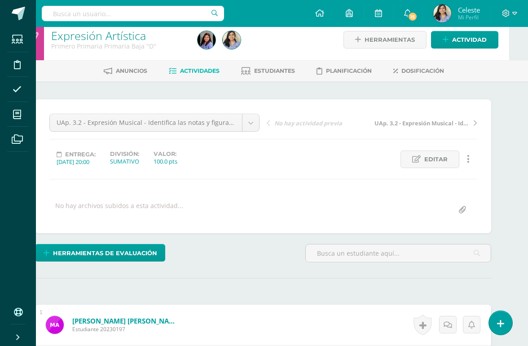
scroll to position [8, 19]
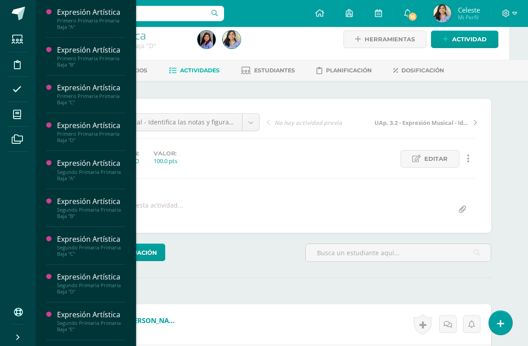
click at [5, 117] on li "Mis cursos" at bounding box center [18, 114] width 36 height 25
click at [68, 24] on div "Primero Primaria Primaria Baja "A"" at bounding box center [91, 24] width 68 height 13
click at [70, 46] on span "Actividades" at bounding box center [84, 42] width 35 height 9
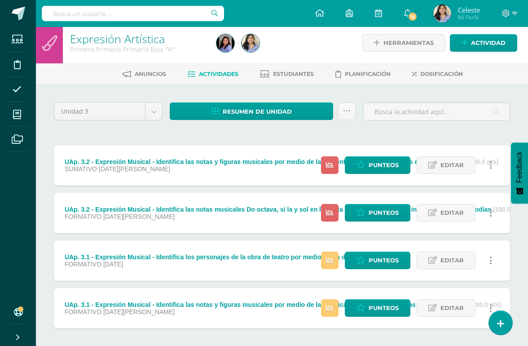
scroll to position [9, 0]
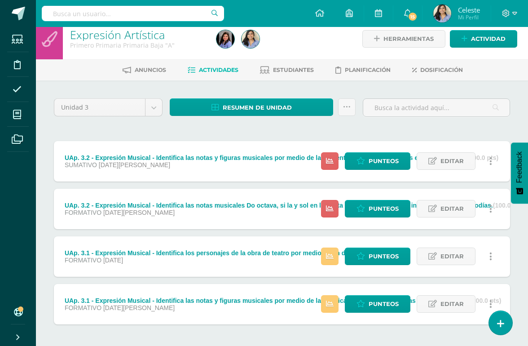
click at [364, 260] on link "Punteos" at bounding box center [378, 256] width 66 height 18
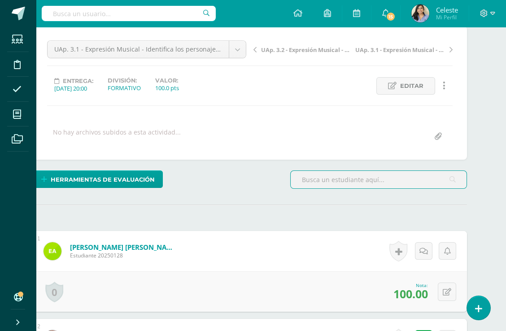
scroll to position [0, 21]
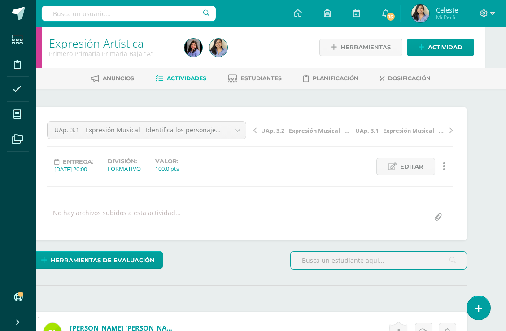
click at [75, 43] on link "Expresión Artística" at bounding box center [96, 42] width 95 height 15
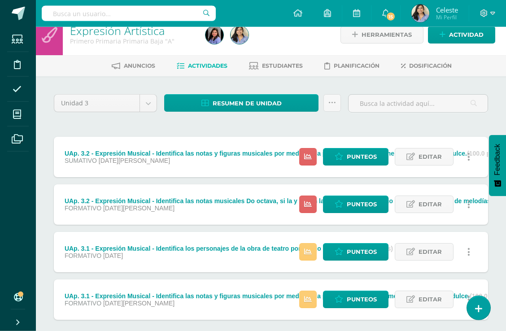
scroll to position [14, 0]
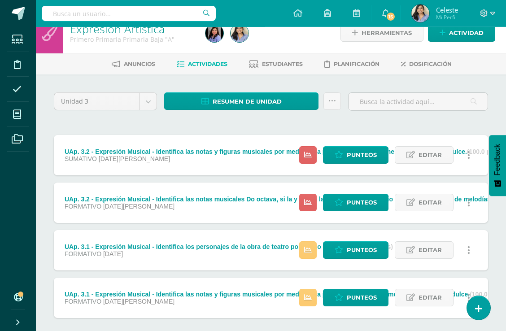
click at [351, 162] on span "Punteos" at bounding box center [362, 155] width 30 height 17
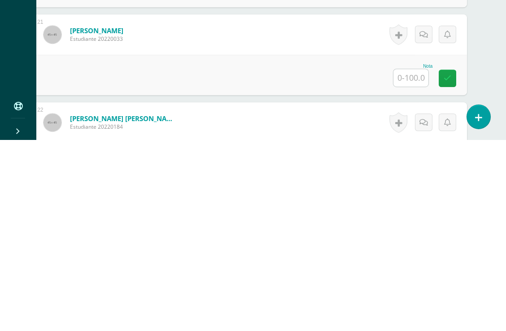
scroll to position [1875, 21]
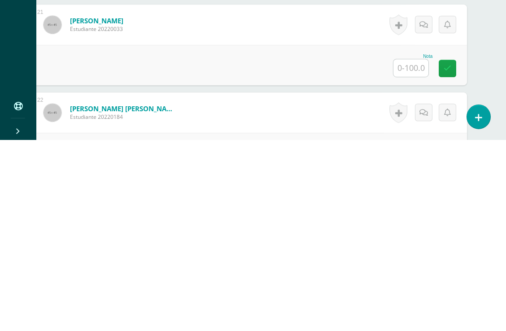
click at [408, 250] on input "text" at bounding box center [411, 259] width 35 height 18
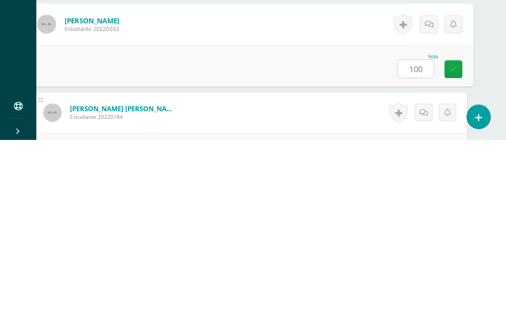
type input "100"
click at [74, 236] on div "Nota 100" at bounding box center [249, 257] width 447 height 42
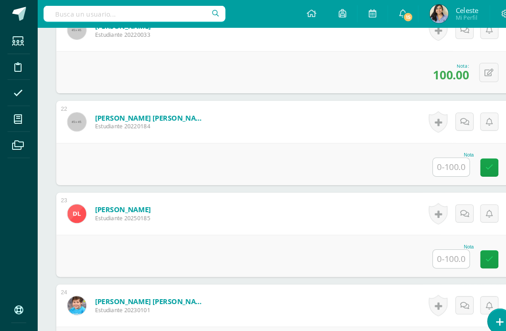
scroll to position [2062, 0]
click at [431, 162] on input "text" at bounding box center [432, 160] width 35 height 18
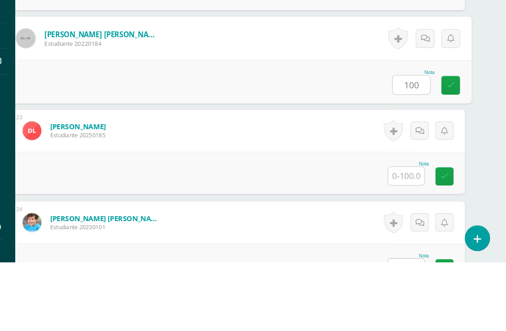
type input "100"
click at [60, 137] on div "Nota 100" at bounding box center [249, 158] width 447 height 42
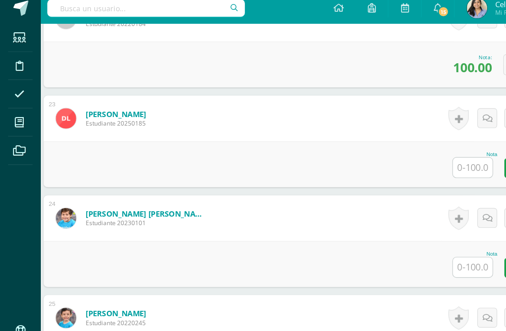
scroll to position [2156, 15]
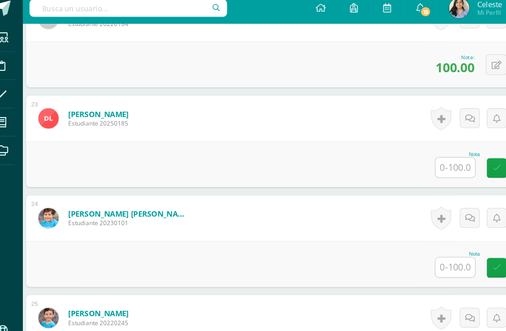
click at [399, 237] on input "text" at bounding box center [416, 242] width 35 height 18
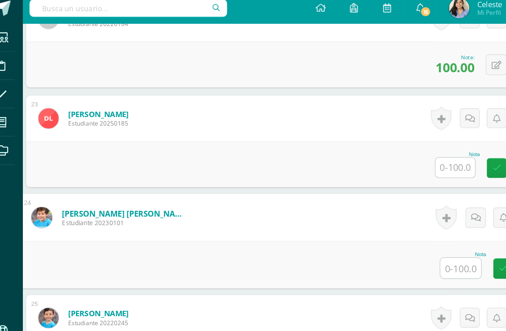
scroll to position [2156, 21]
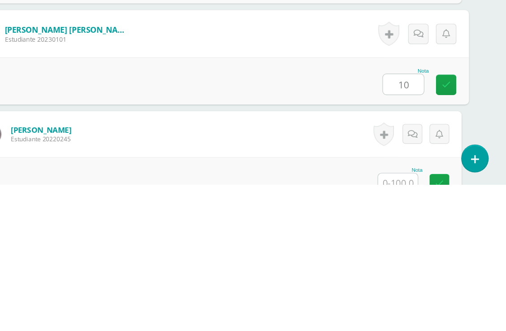
type input "10"
click at [86, 219] on div "Nota 10" at bounding box center [249, 240] width 447 height 42
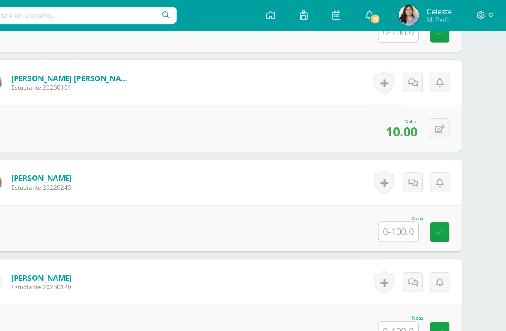
scroll to position [2279, 22]
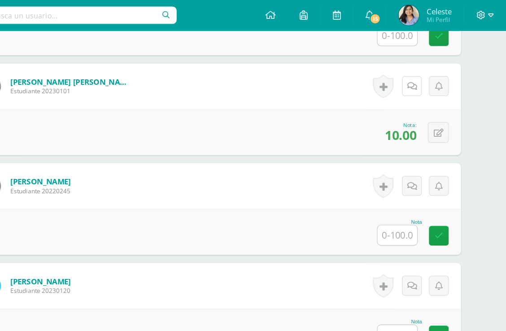
click at [419, 78] on icon at bounding box center [423, 77] width 9 height 8
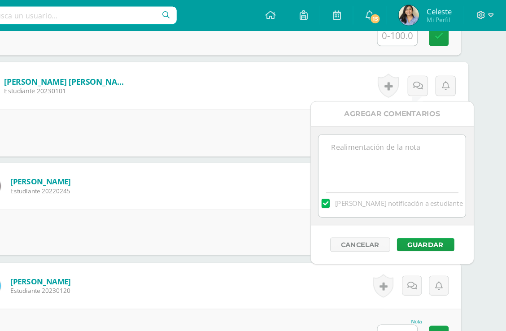
click at [354, 149] on textarea at bounding box center [406, 141] width 130 height 45
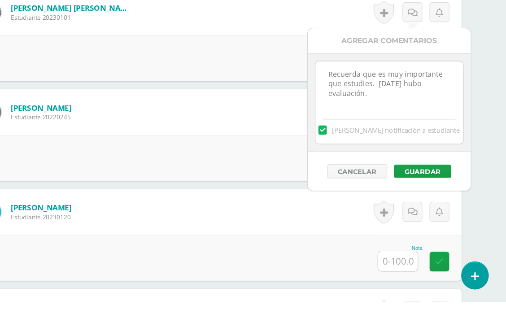
click at [338, 119] on textarea "Recuerda que es muy importante que estudies. Hoy hubo evaluación." at bounding box center [403, 141] width 130 height 45
type textarea "Recuerda que es muy importante que estudies, Hoy hubo evaluación."
click at [358, 199] on div "Cancelar Guardar" at bounding box center [404, 216] width 144 height 34
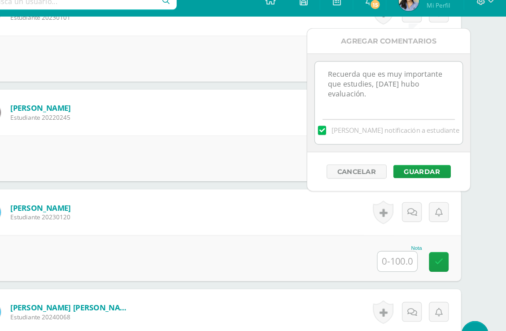
click at [407, 158] on button "Guardar" at bounding box center [432, 164] width 51 height 12
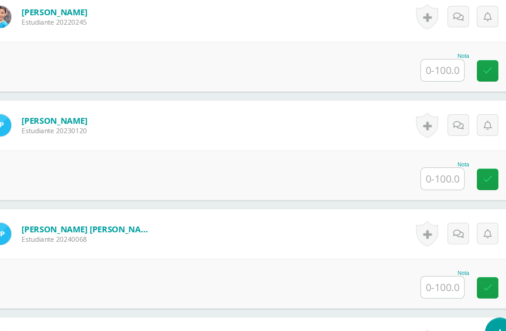
scroll to position [2391, 0]
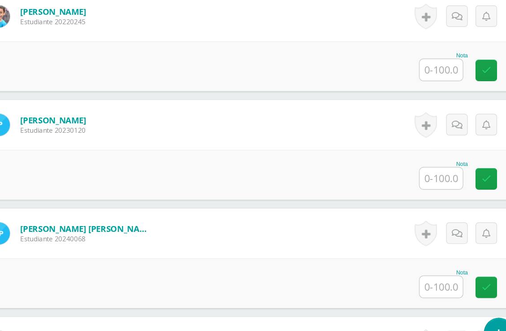
click at [415, 174] on input "text" at bounding box center [432, 183] width 35 height 18
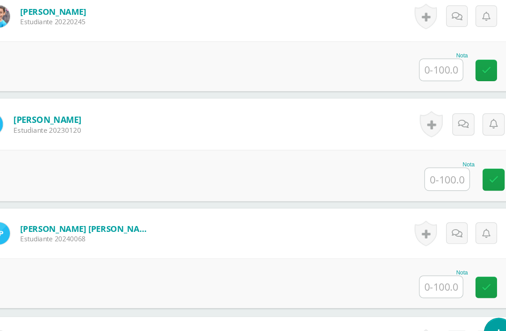
scroll to position [2391, 21]
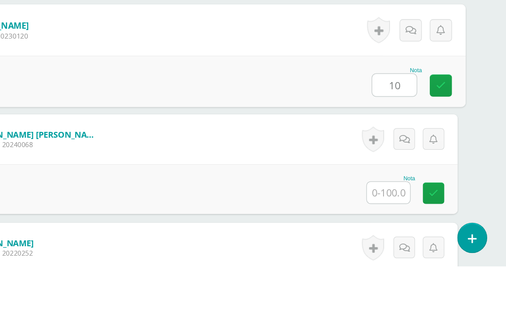
type input "10"
click at [65, 160] on div "Nota 10" at bounding box center [249, 181] width 447 height 42
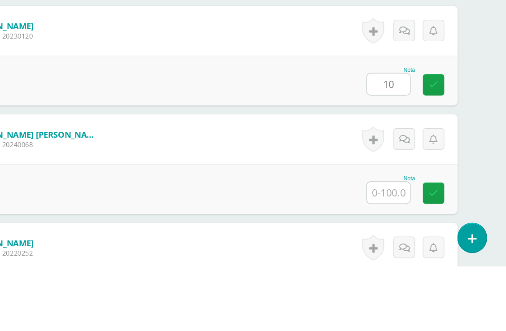
scroll to position [2468, 21]
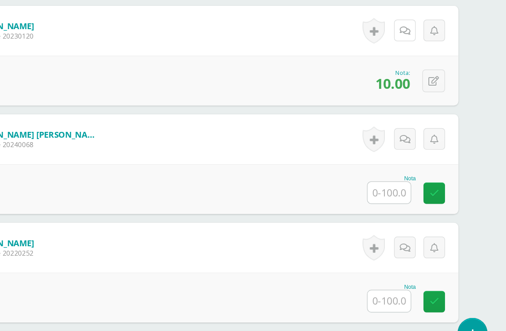
click at [420, 59] on icon at bounding box center [424, 63] width 9 height 8
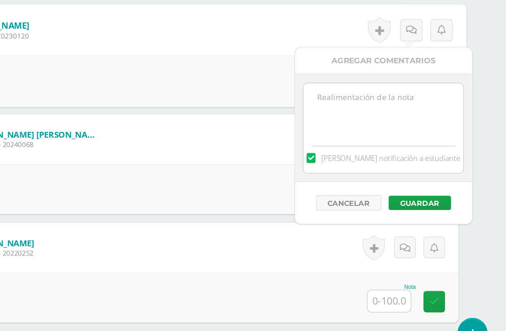
click at [341, 105] on textarea at bounding box center [406, 127] width 130 height 45
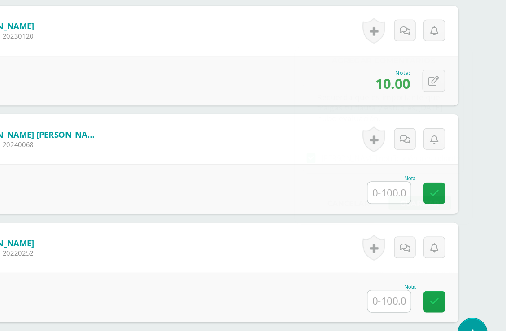
click at [74, 131] on div "Pérez Santizo, Angel Sebastian Estudiante 20240068" at bounding box center [111, 151] width 156 height 40
click at [420, 59] on icon at bounding box center [424, 63] width 9 height 8
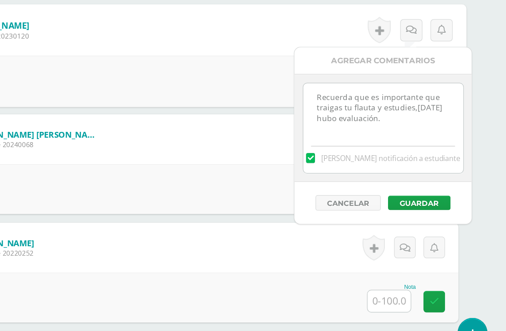
click at [341, 105] on textarea "Recuerda que es importante que traigas tu flauta y estudies,hoy hubo evaluación." at bounding box center [406, 127] width 130 height 45
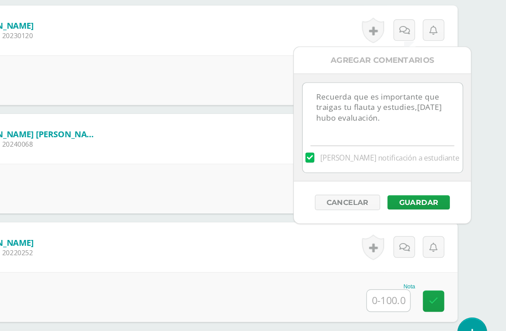
type textarea "Recuerda que es importante que traigas tu flauta y estudies, hoy hubo evaluació…"
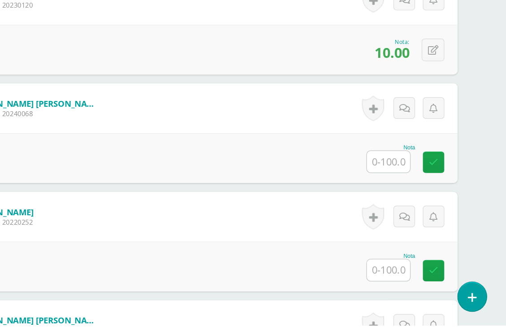
scroll to position [2462, 21]
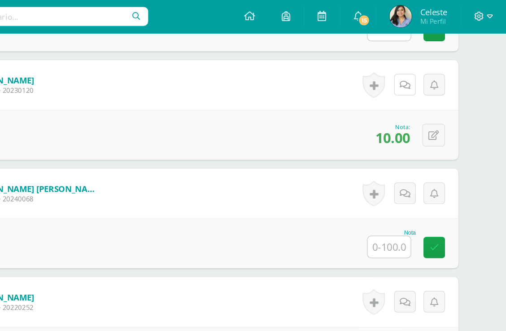
click at [420, 68] on icon at bounding box center [424, 70] width 9 height 8
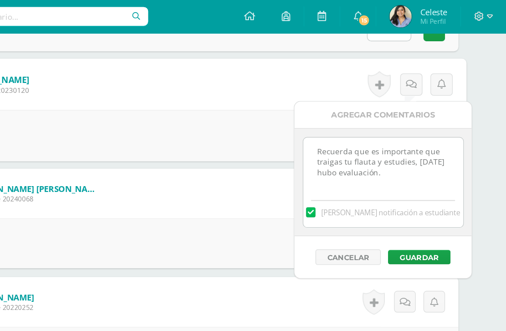
click at [410, 210] on button "Guardar" at bounding box center [435, 209] width 51 height 12
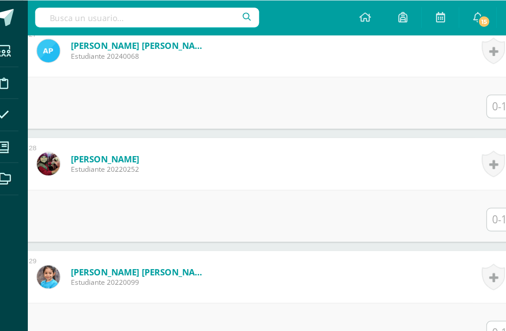
scroll to position [2576, 22]
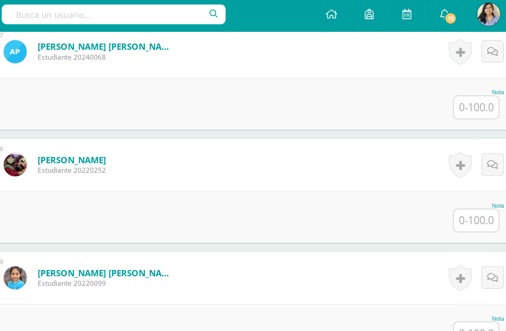
click at [393, 85] on input "text" at bounding box center [410, 86] width 35 height 18
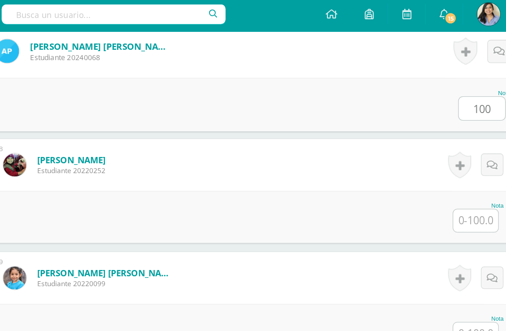
type input "100"
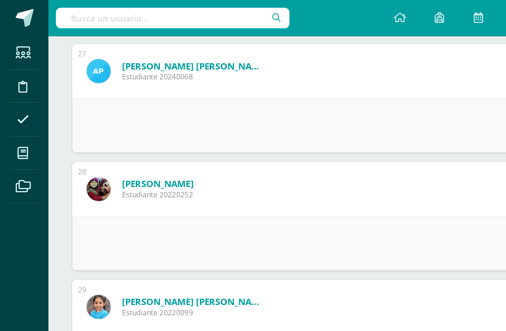
scroll to position [2564, 0]
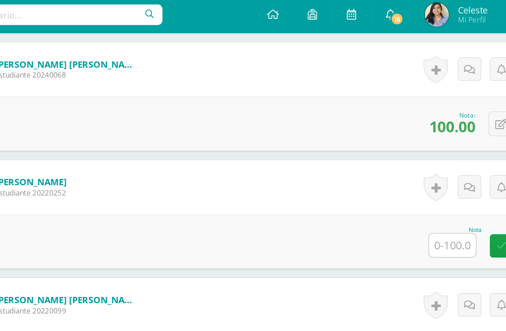
click at [415, 188] on input "text" at bounding box center [432, 186] width 35 height 18
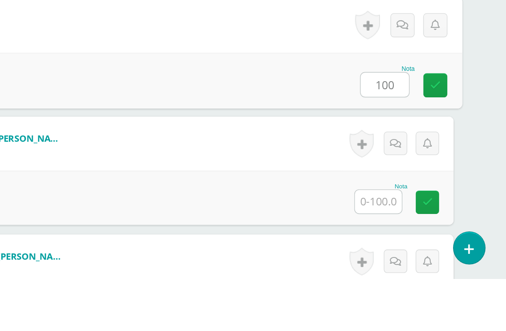
type input "100"
click at [42, 162] on div "Nota 100" at bounding box center [249, 183] width 447 height 42
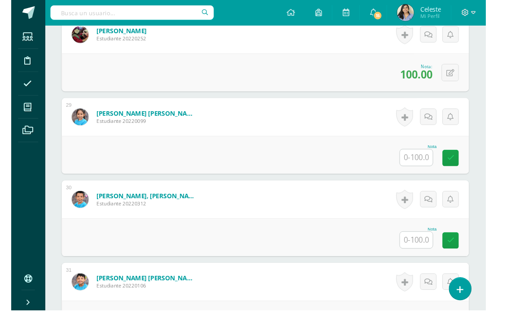
scroll to position [2657, 0]
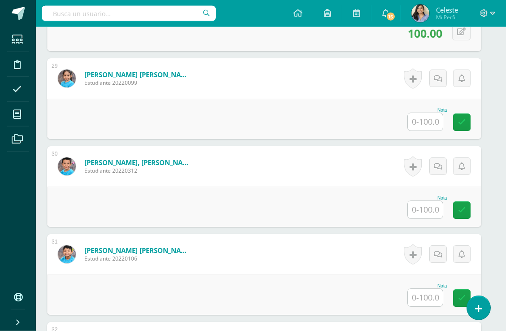
click at [424, 123] on input "text" at bounding box center [425, 122] width 35 height 18
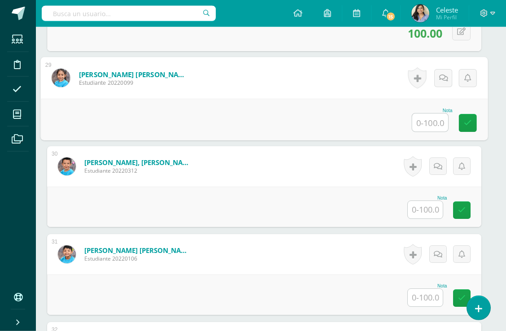
scroll to position [2716, 7]
type input "85"
click at [76, 114] on div "Nota 85" at bounding box center [263, 120] width 447 height 42
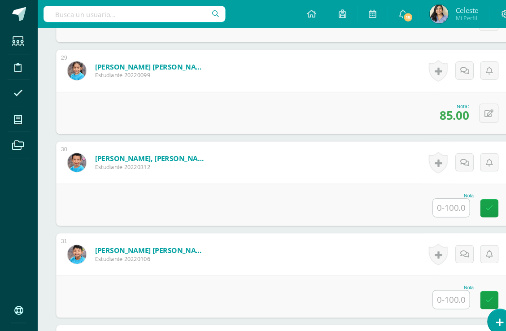
scroll to position [2733, 0]
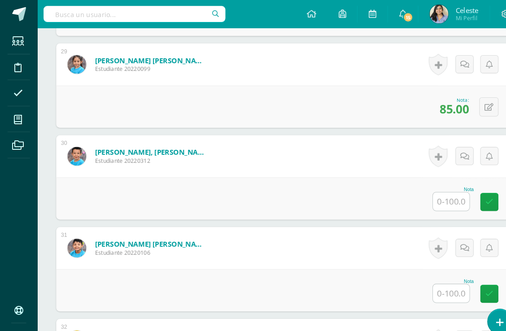
click at [435, 192] on input "text" at bounding box center [432, 193] width 35 height 18
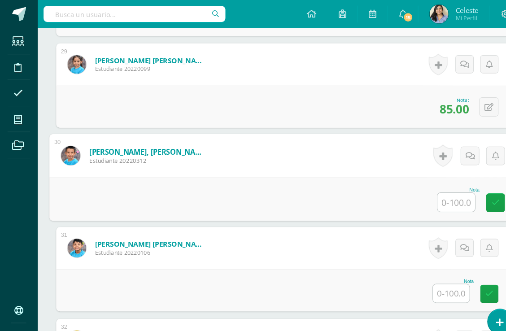
scroll to position [2732, 22]
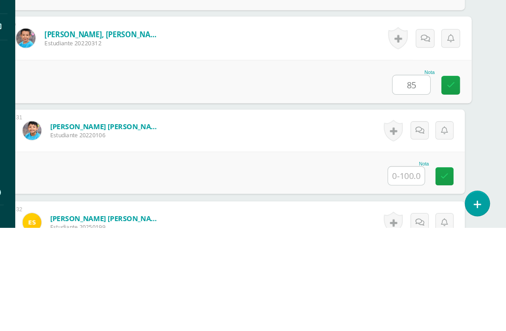
type input "85"
click at [130, 171] on div "Nota 85" at bounding box center [249, 192] width 447 height 42
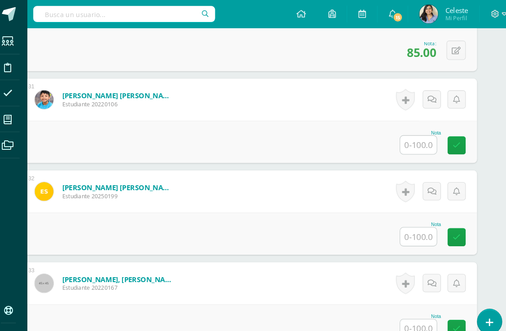
scroll to position [2882, 0]
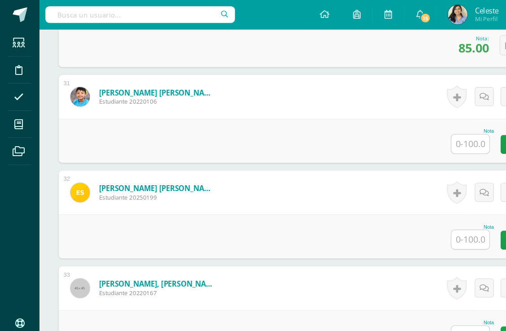
click at [429, 137] on input "text" at bounding box center [432, 132] width 35 height 18
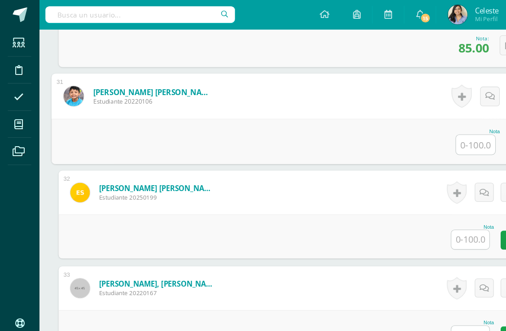
scroll to position [2882, 21]
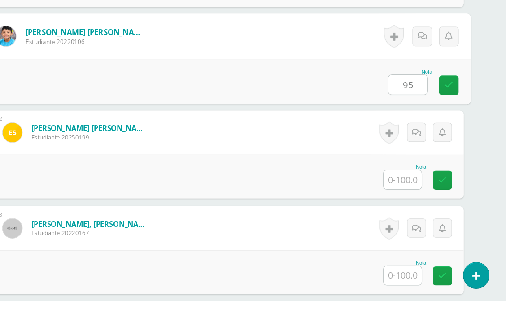
type input "95"
click at [44, 109] on div "Nota 95" at bounding box center [249, 130] width 447 height 42
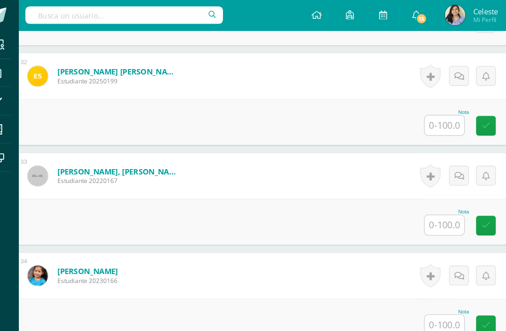
scroll to position [2990, 21]
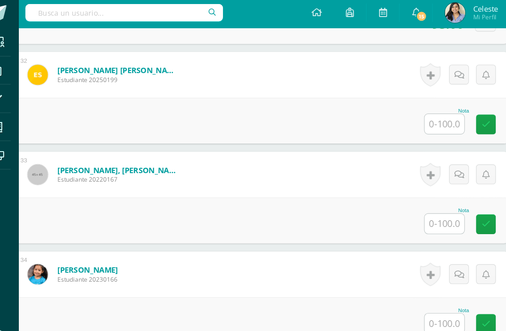
click at [383, 124] on div "Nota" at bounding box center [250, 108] width 434 height 40
click at [394, 114] on input "text" at bounding box center [411, 112] width 35 height 18
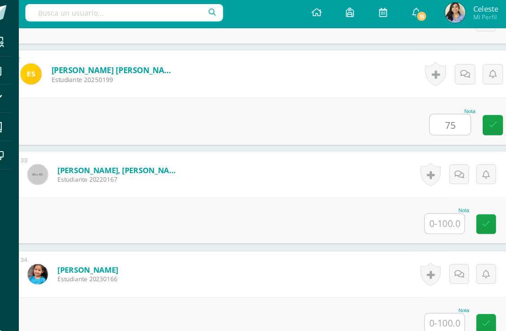
type input "75"
click at [101, 95] on div "Nota 75" at bounding box center [249, 109] width 447 height 42
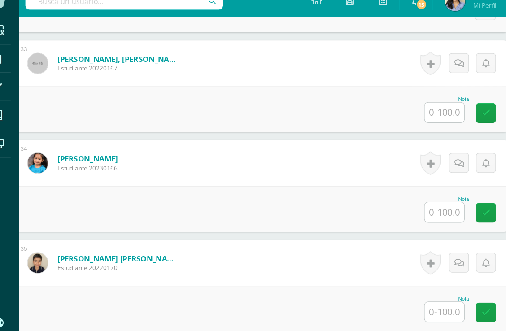
scroll to position [3078, 0]
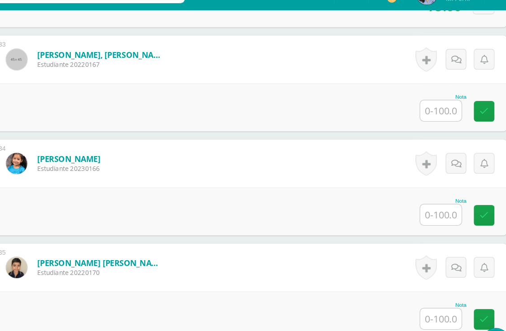
click at [415, 103] on input "text" at bounding box center [432, 112] width 35 height 18
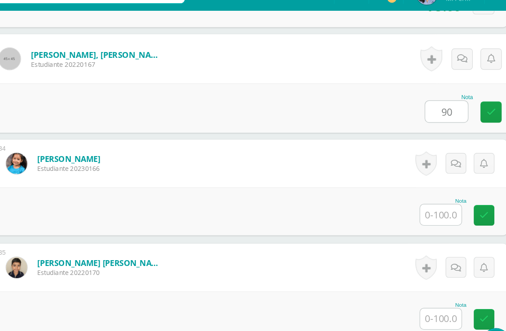
type input "90"
click at [92, 89] on div "Nota 90" at bounding box center [270, 110] width 447 height 42
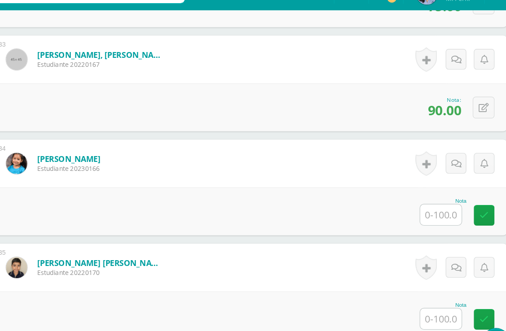
scroll to position [3093, 0]
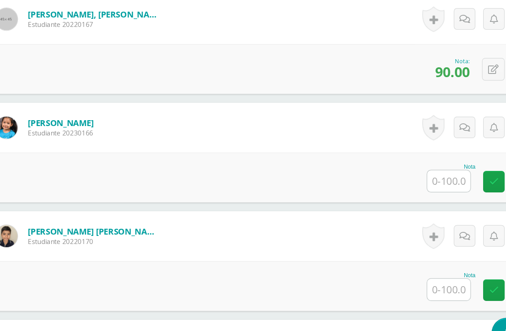
click at [415, 176] on input "text" at bounding box center [432, 185] width 35 height 18
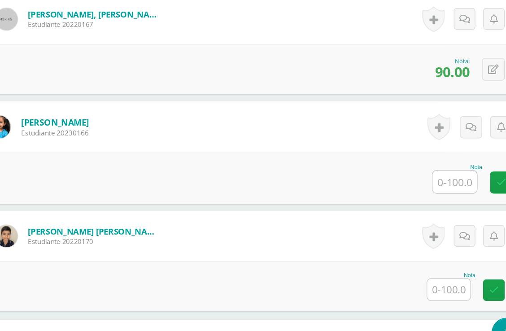
scroll to position [3092, 21]
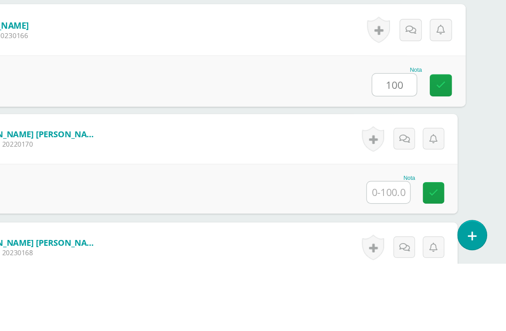
type input "100"
click at [47, 162] on div "Nota 100" at bounding box center [249, 183] width 447 height 42
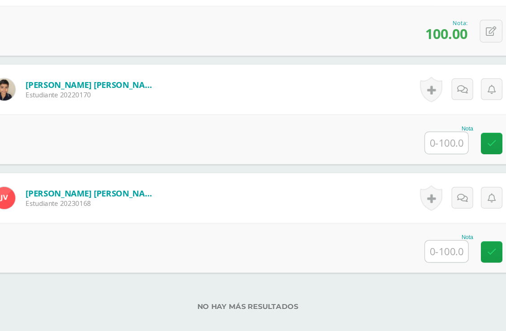
scroll to position [3247, 21]
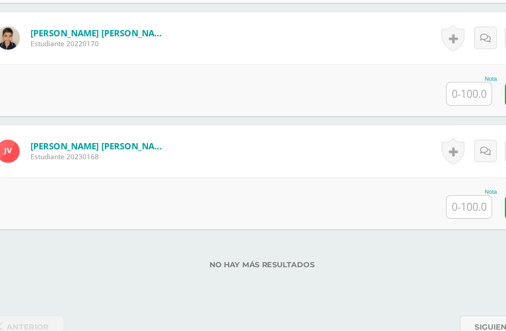
click at [394, 114] on input "text" at bounding box center [411, 123] width 35 height 18
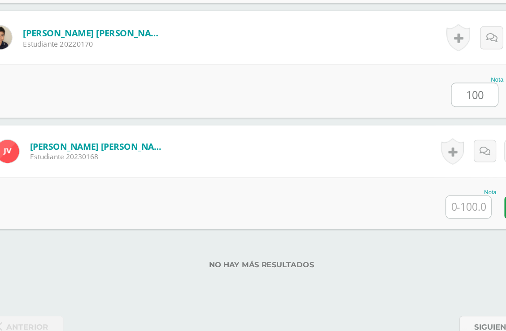
type input "100"
click at [78, 100] on div "Nota 100" at bounding box center [249, 121] width 447 height 42
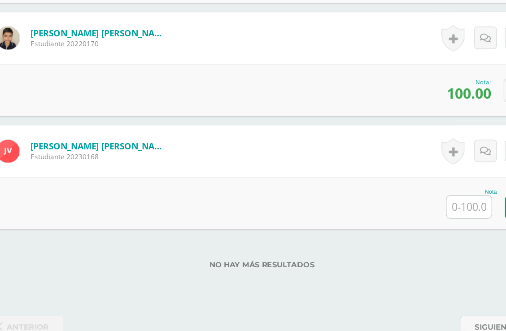
click at [394, 202] on input "text" at bounding box center [411, 211] width 35 height 18
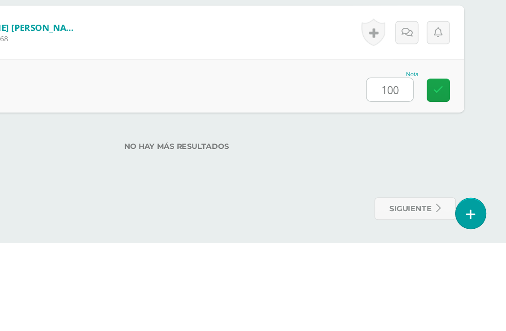
type input "100"
click at [71, 188] on div "Nota 100" at bounding box center [249, 209] width 447 height 42
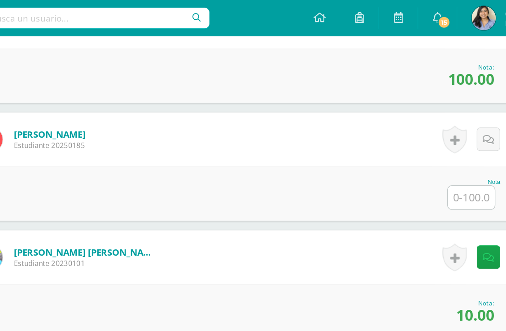
scroll to position [2162, 21]
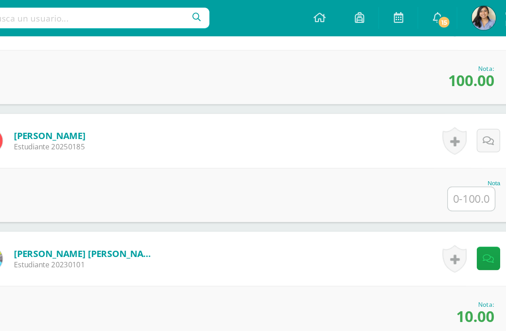
click at [394, 151] on input "text" at bounding box center [411, 149] width 35 height 18
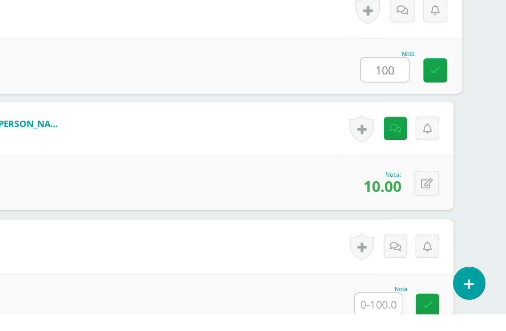
type input "100"
click at [48, 125] on div "Nota 100" at bounding box center [249, 146] width 447 height 42
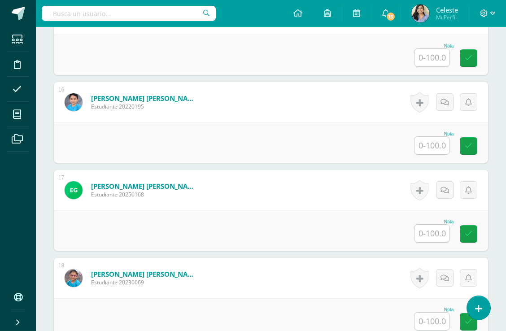
scroll to position [1544, 0]
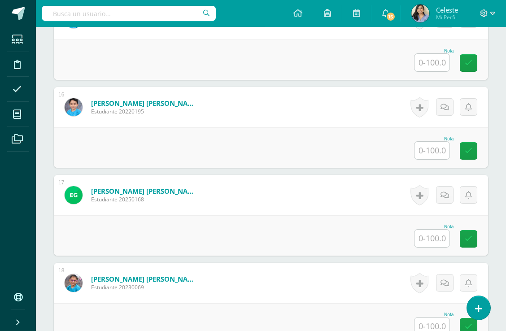
click at [16, 117] on icon at bounding box center [17, 114] width 8 height 9
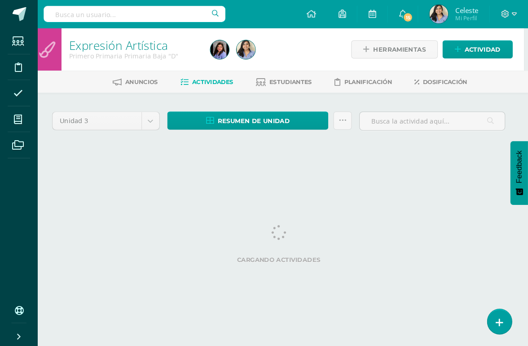
scroll to position [0, 4]
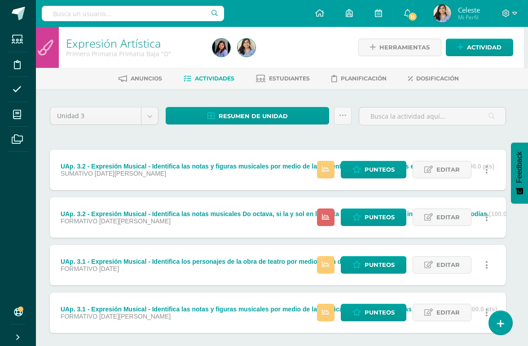
click at [388, 171] on span "Punteos" at bounding box center [379, 169] width 30 height 17
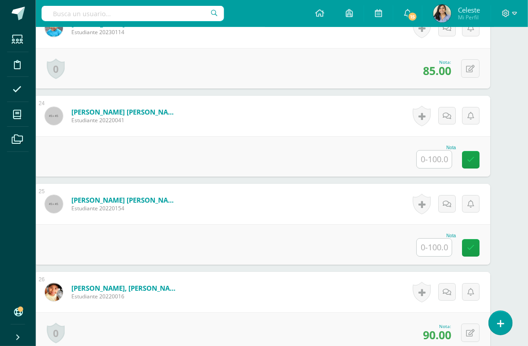
scroll to position [2240, 16]
